Goal: Navigation & Orientation: Find specific page/section

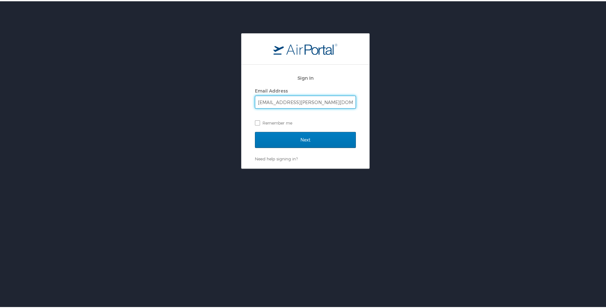
type input "jasmine.carmouche.dcfs@la.gov"
click at [201, 124] on div "Sign In Email Address jasmine.carmouche.dcfs@la.gov Remember me Next Need help …" at bounding box center [305, 99] width 611 height 135
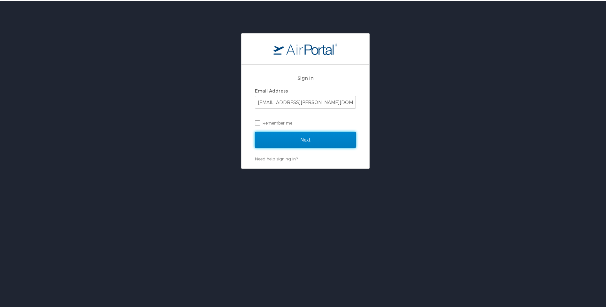
click at [333, 140] on input "Next" at bounding box center [305, 138] width 101 height 16
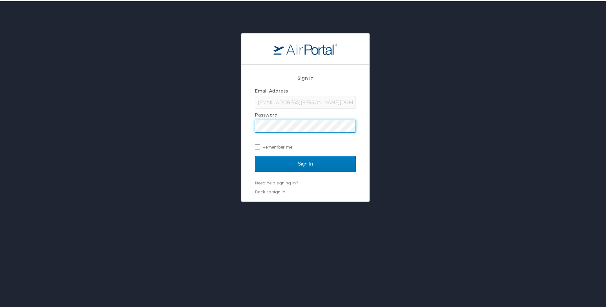
click at [222, 115] on div "Sign In Email Address jasmine.carmouche.dcfs@la.gov Password Remember me Sign I…" at bounding box center [305, 116] width 611 height 168
click at [325, 167] on input "Sign In" at bounding box center [305, 162] width 101 height 16
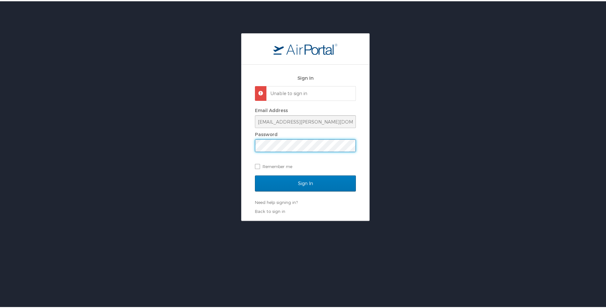
click at [227, 143] on div "Sign In Unable to sign in Email Address jasmine.carmouche.dcfs@la.gov Password …" at bounding box center [305, 125] width 611 height 187
click at [321, 180] on input "Sign In" at bounding box center [305, 182] width 101 height 16
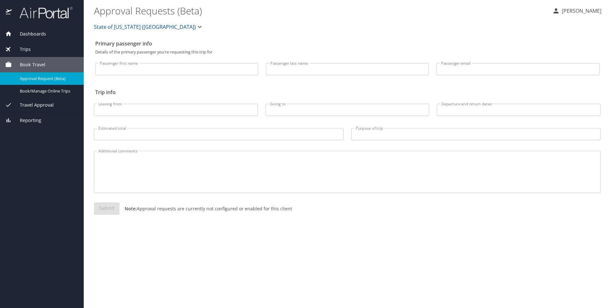
click at [43, 106] on span "Travel Approval" at bounding box center [33, 104] width 42 height 7
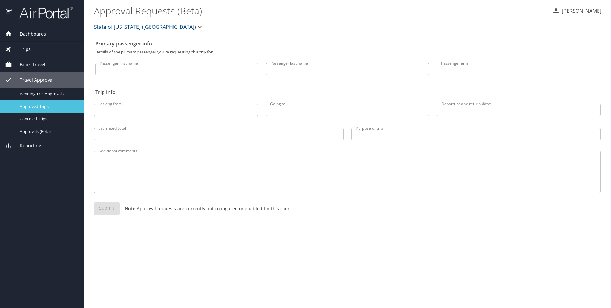
click at [44, 106] on span "Approved Trips" at bounding box center [48, 106] width 56 height 6
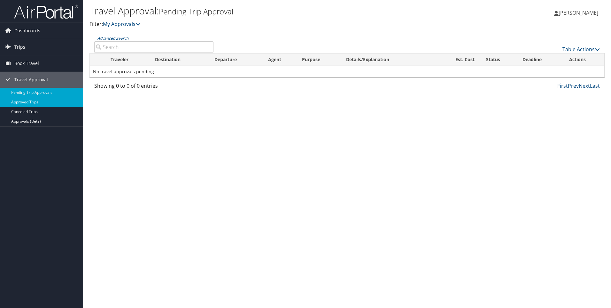
click at [43, 100] on link "Approved Trips" at bounding box center [41, 102] width 83 height 10
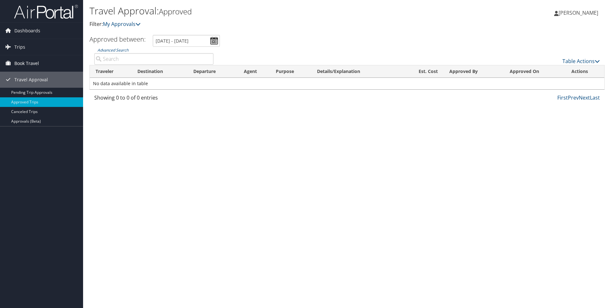
click at [32, 65] on span "Book Travel" at bounding box center [26, 63] width 25 height 16
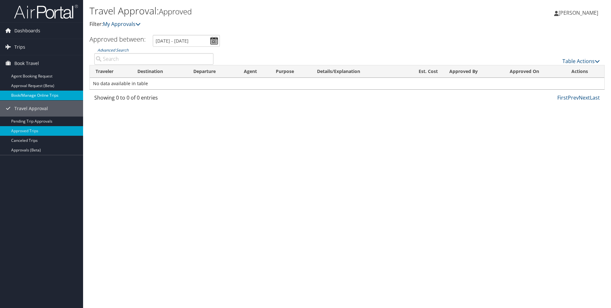
click at [52, 95] on link "Book/Manage Online Trips" at bounding box center [41, 95] width 83 height 10
click at [27, 27] on span "Dashboards" at bounding box center [27, 31] width 26 height 16
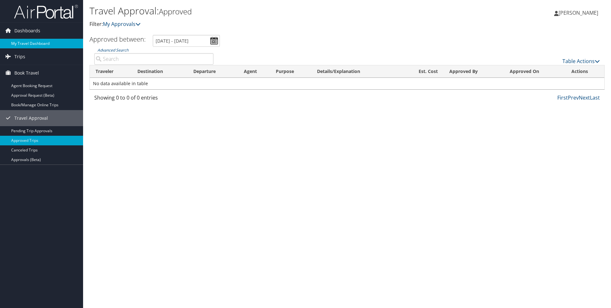
click at [30, 41] on link "My Travel Dashboard" at bounding box center [41, 44] width 83 height 10
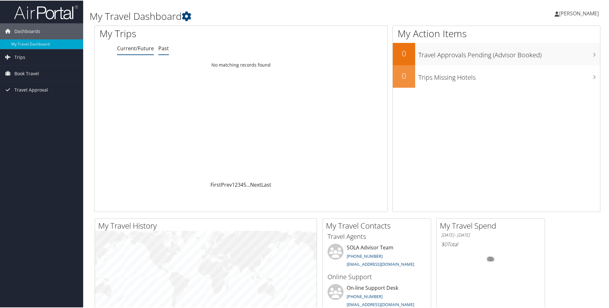
click at [163, 50] on link "Past" at bounding box center [163, 47] width 11 height 7
click at [31, 71] on span "Book Travel" at bounding box center [26, 73] width 25 height 16
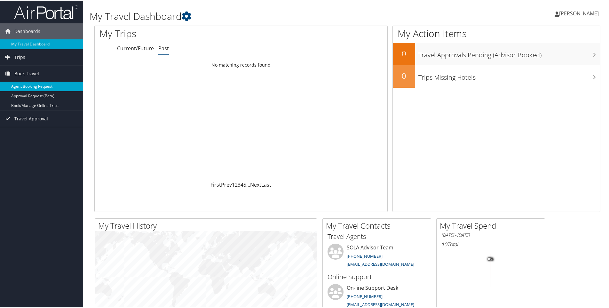
click at [35, 85] on link "Agent Booking Request" at bounding box center [41, 86] width 83 height 10
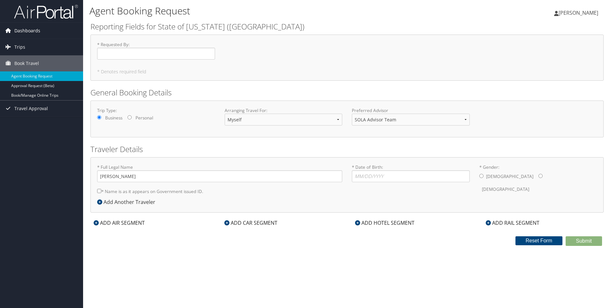
click at [45, 30] on link "Dashboards" at bounding box center [41, 31] width 83 height 16
